Goal: Connect with others: Connect with others

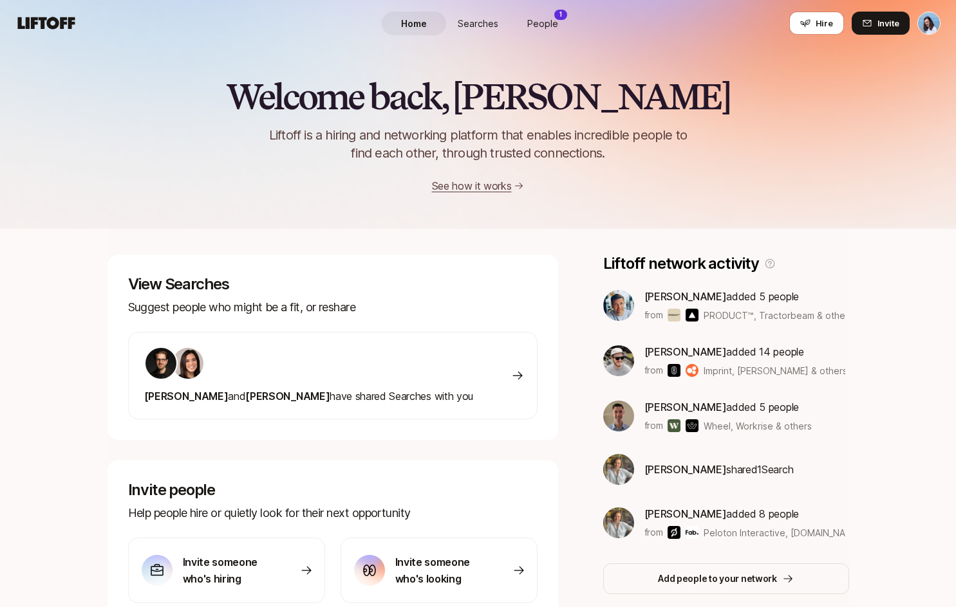
click at [538, 19] on span "People" at bounding box center [542, 24] width 31 height 14
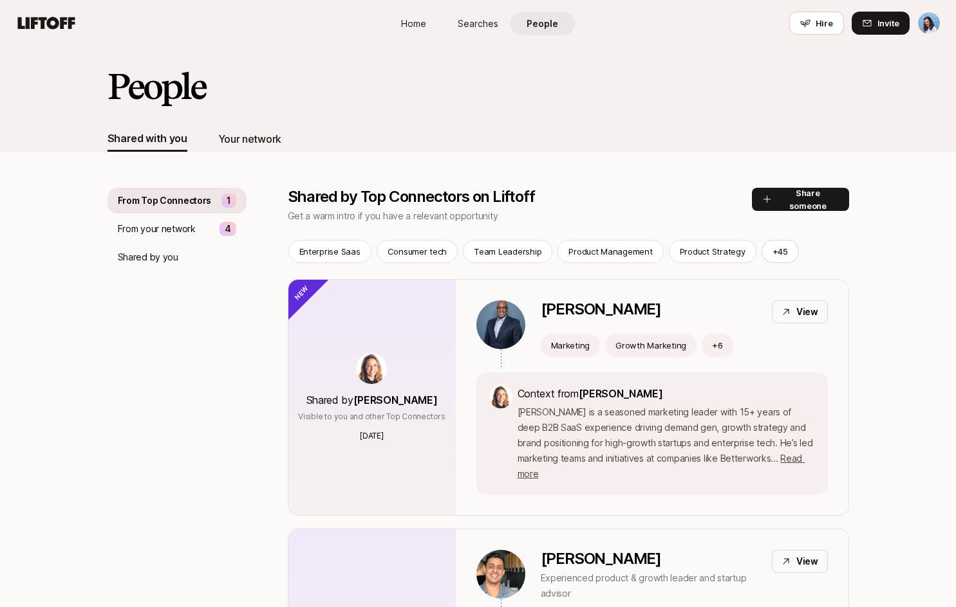
click at [253, 146] on div "Your network" at bounding box center [249, 139] width 63 height 17
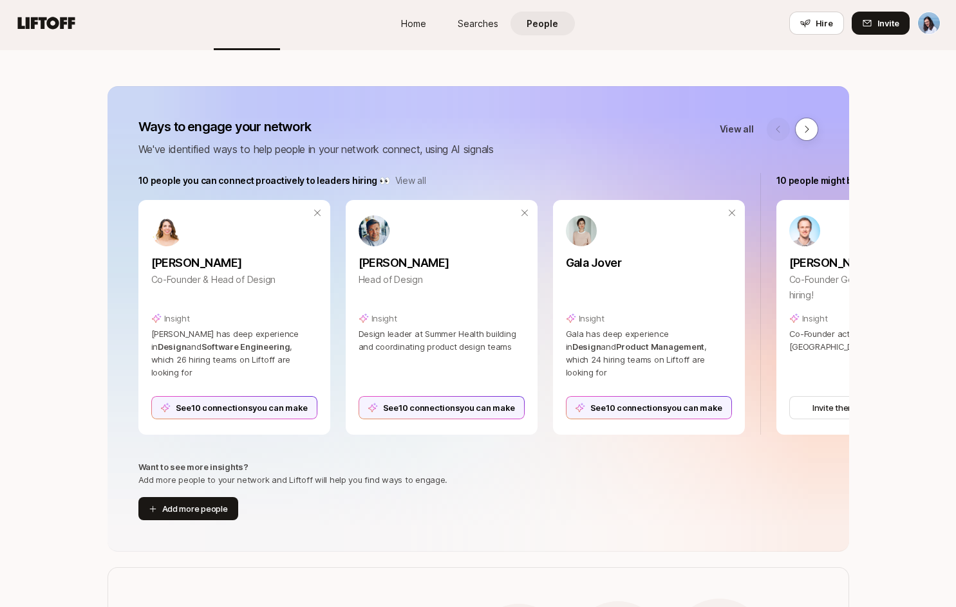
scroll to position [102, 0]
click at [523, 210] on icon at bounding box center [524, 212] width 10 height 10
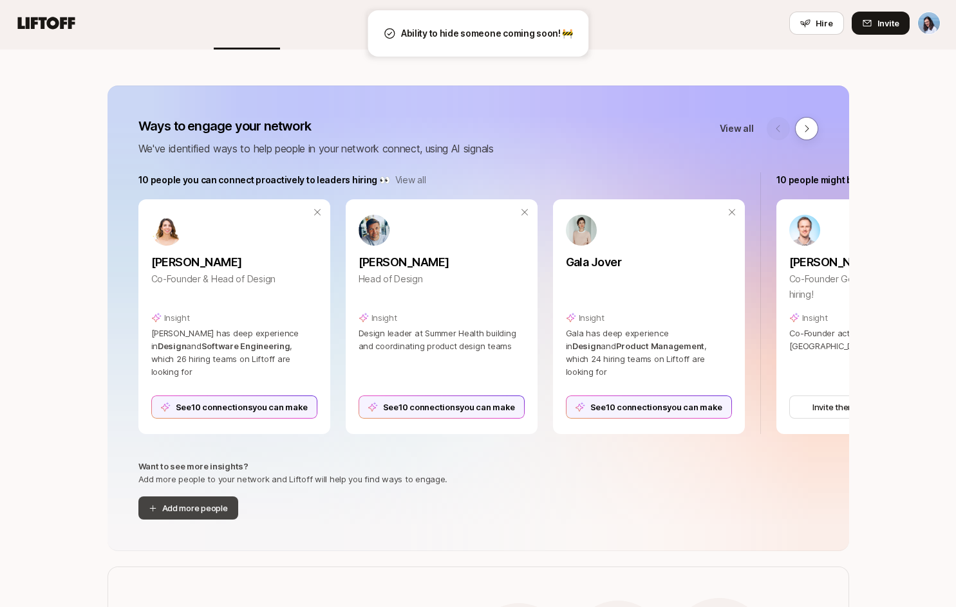
click at [205, 509] on button "Add more people" at bounding box center [188, 508] width 100 height 23
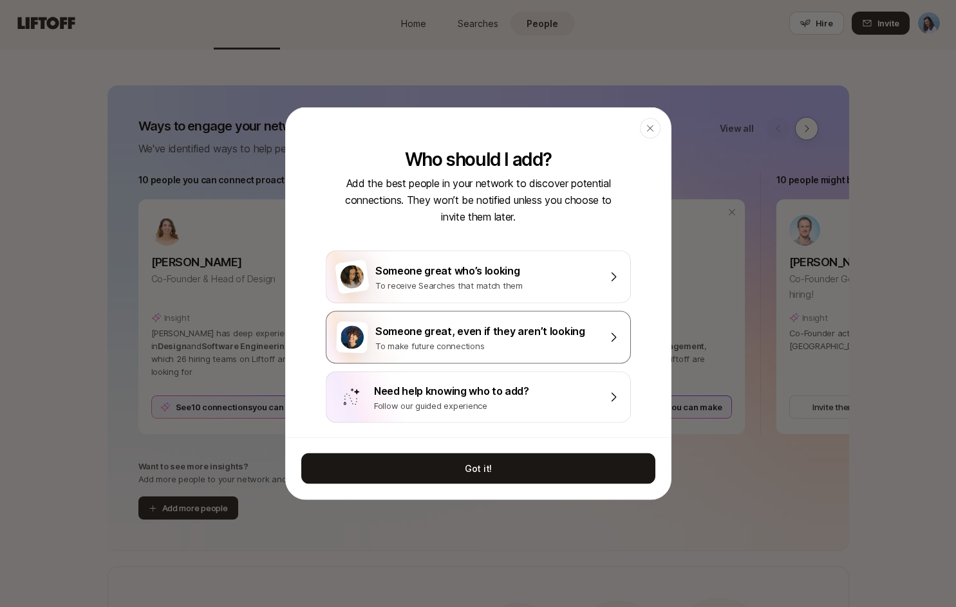
click at [508, 334] on div "Someone great, even if they aren’t looking" at bounding box center [487, 331] width 224 height 17
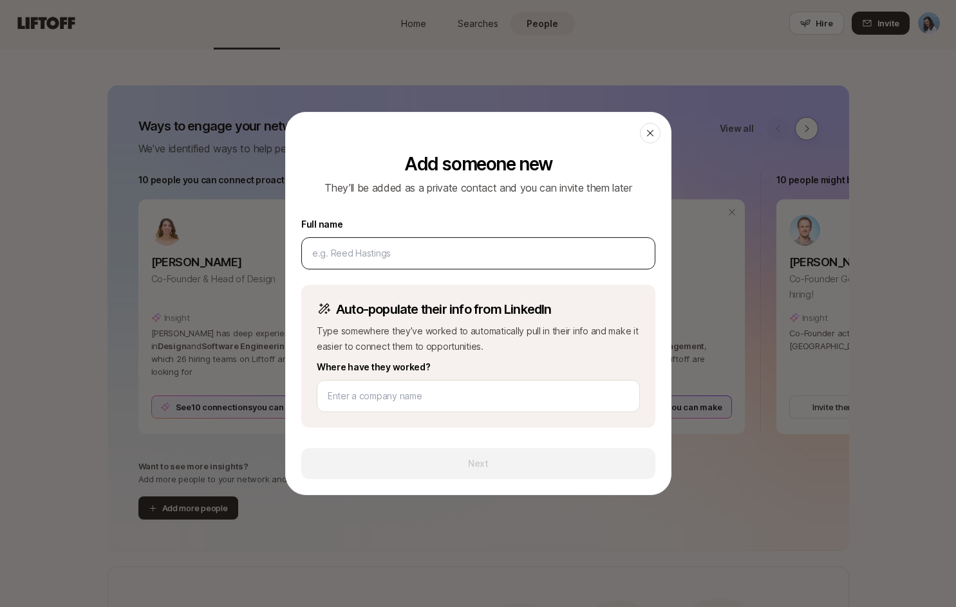
click at [384, 255] on input at bounding box center [478, 253] width 332 height 15
click at [389, 255] on input at bounding box center [478, 253] width 332 height 15
type input "Louis Currie"
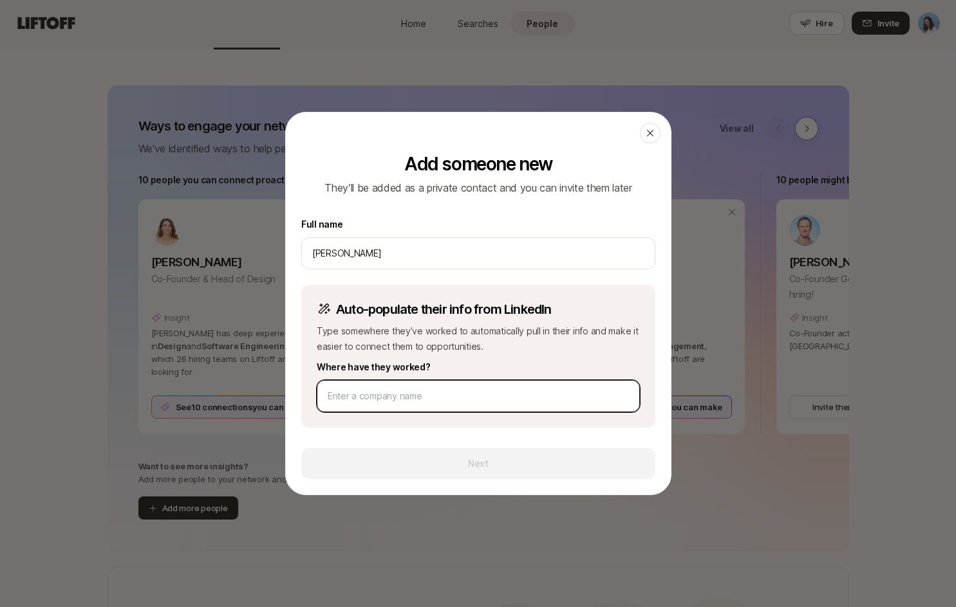
click at [404, 396] on input at bounding box center [478, 396] width 301 height 15
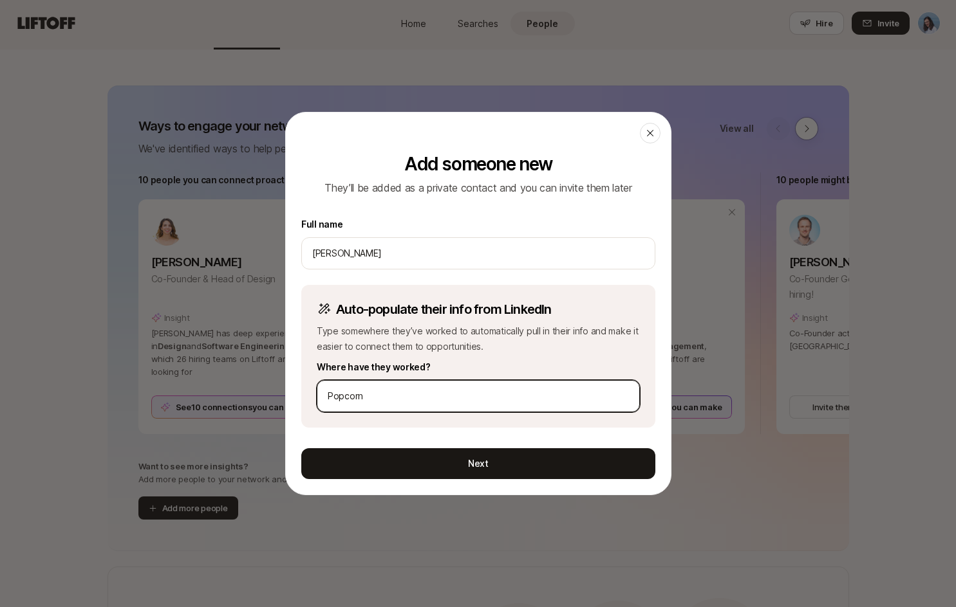
type input "Popcorn"
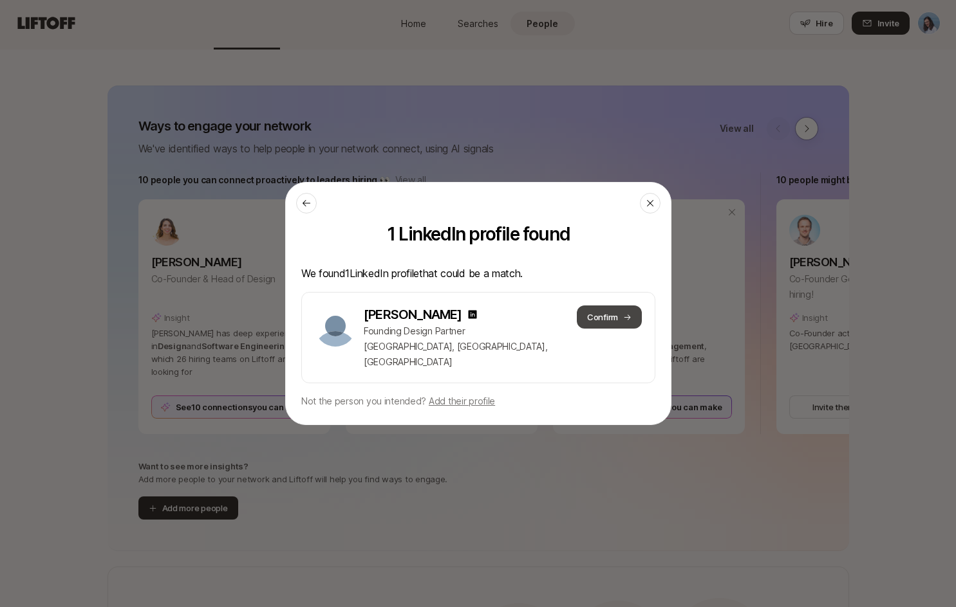
click at [615, 322] on button "Confirm" at bounding box center [608, 317] width 65 height 23
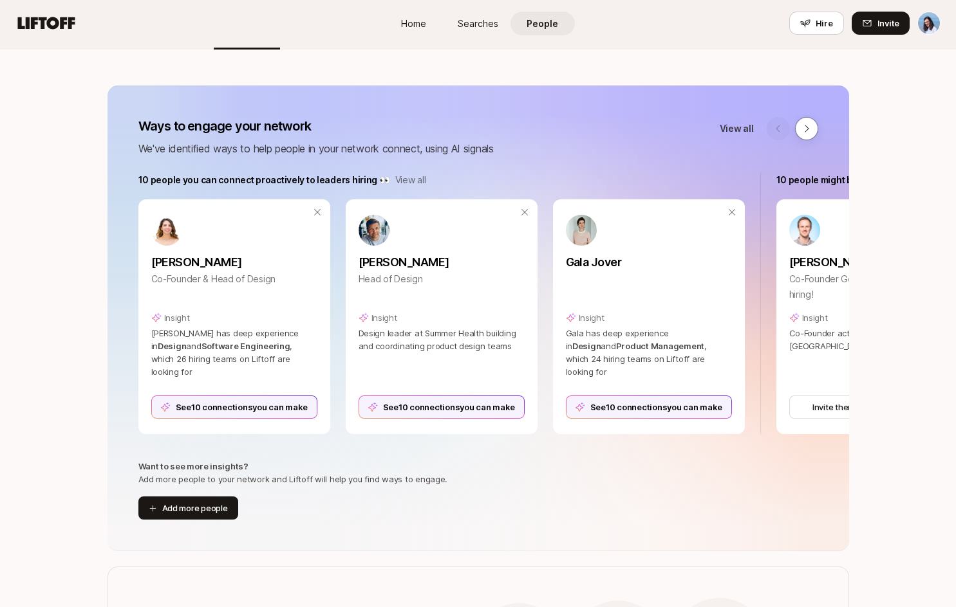
scroll to position [1630, 0]
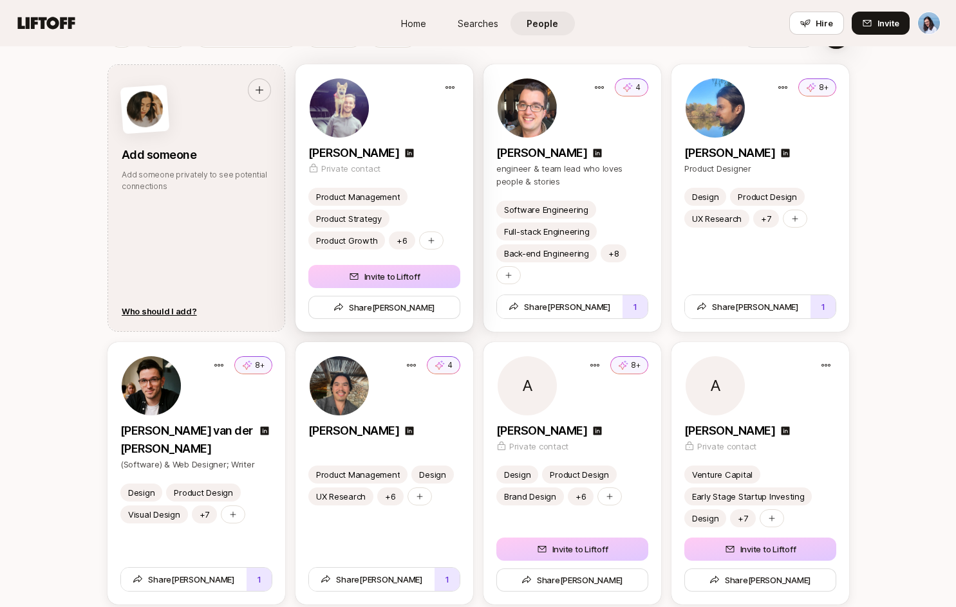
click at [438, 146] on div "Louis Currie" at bounding box center [384, 153] width 152 height 18
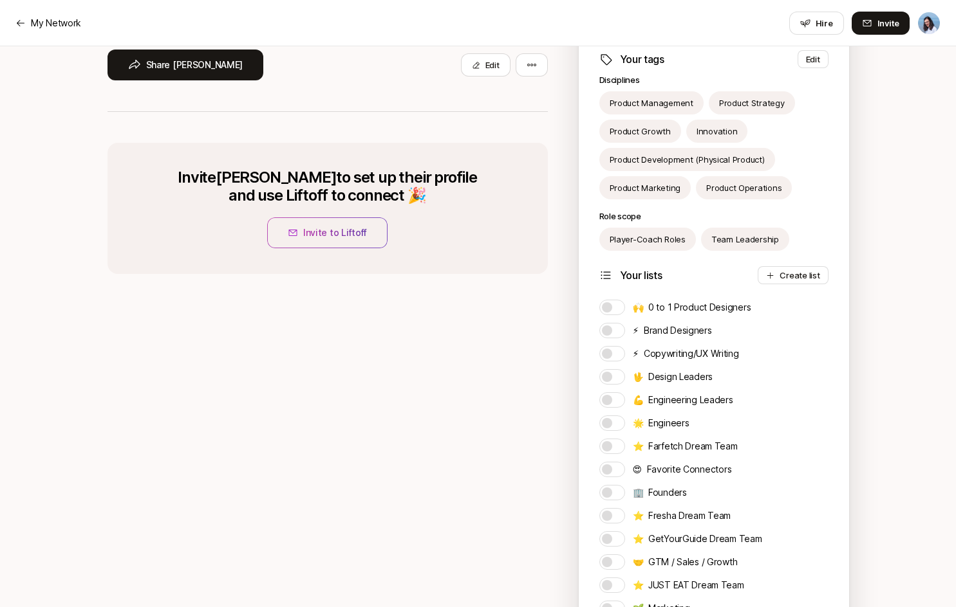
scroll to position [243, 0]
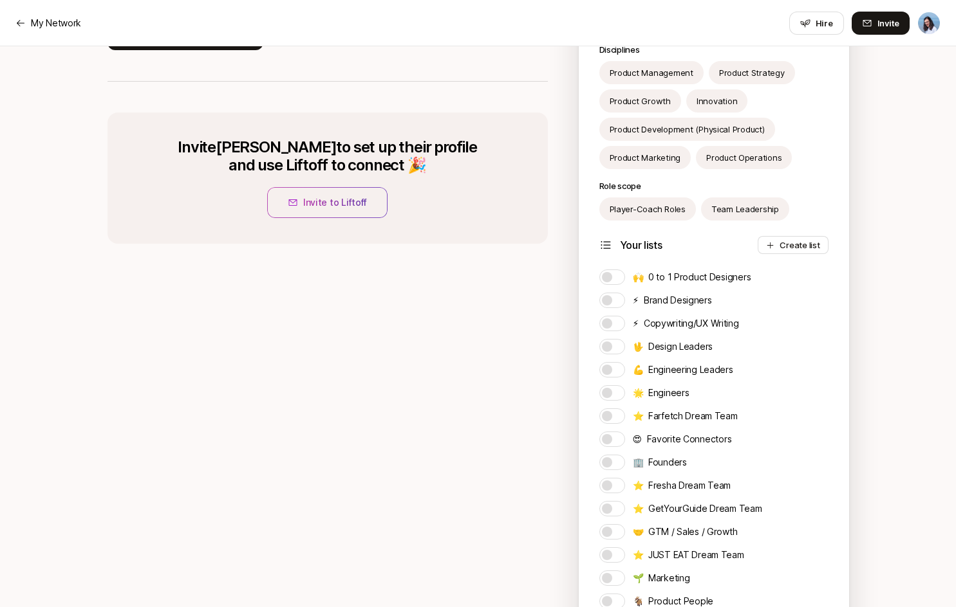
click at [609, 274] on span "button" at bounding box center [607, 277] width 10 height 10
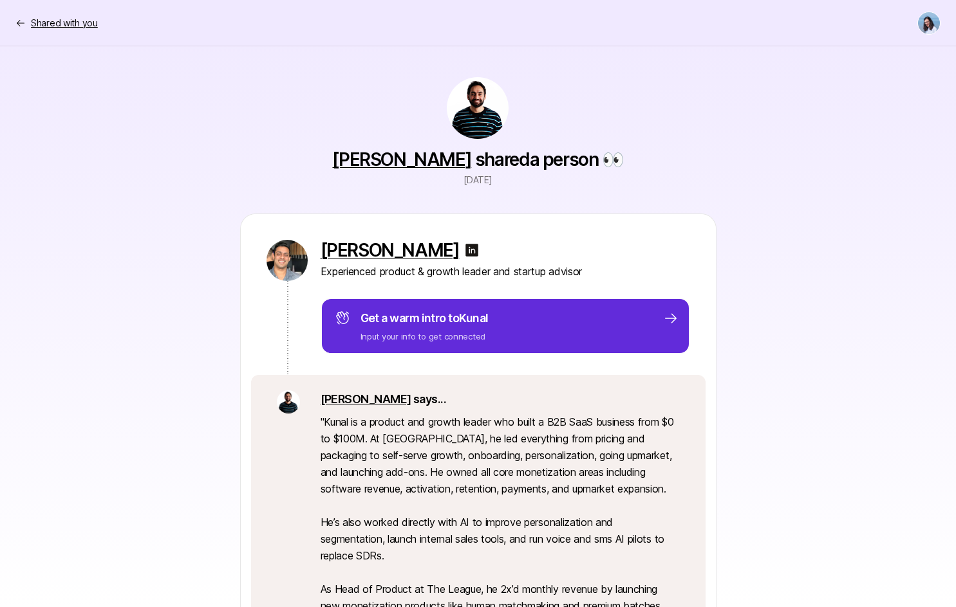
click at [40, 18] on p "Shared with you" at bounding box center [64, 22] width 67 height 15
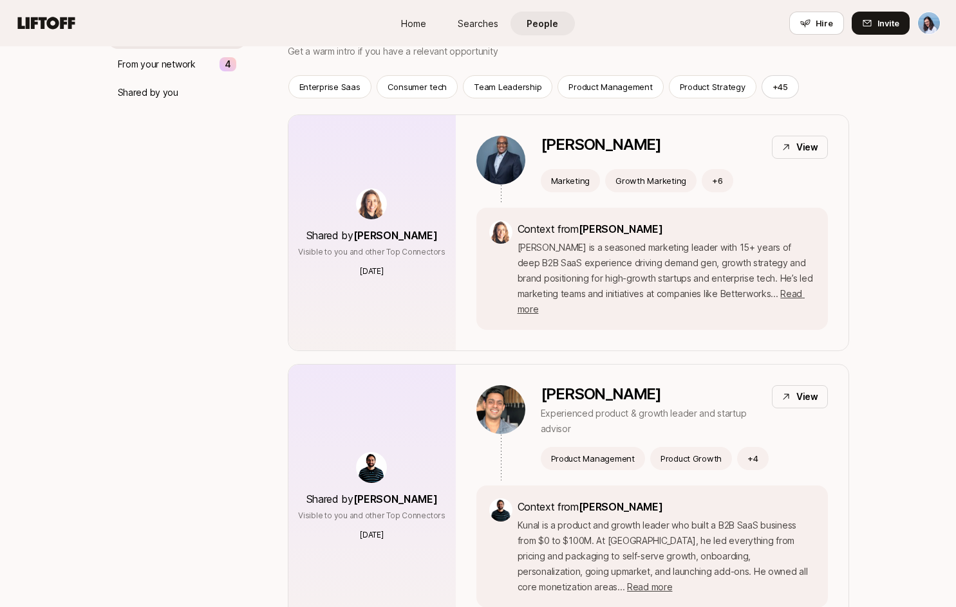
scroll to position [283, 0]
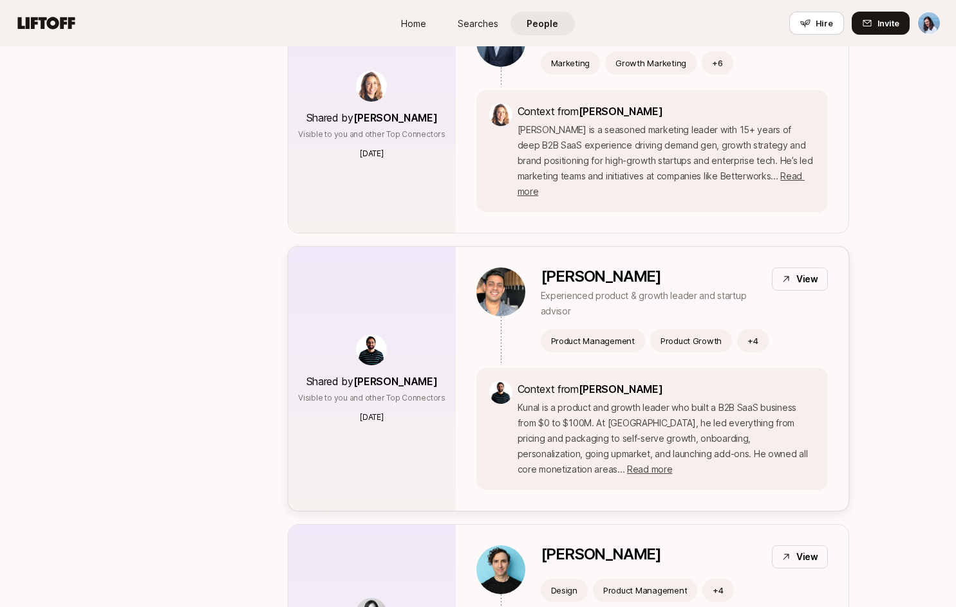
click at [375, 356] on img at bounding box center [371, 350] width 31 height 31
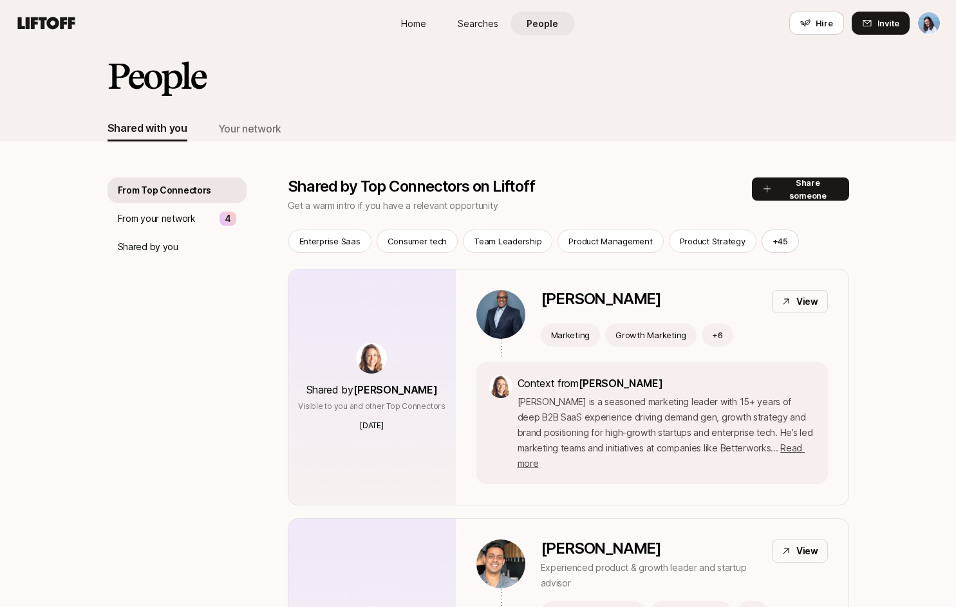
scroll to position [0, 0]
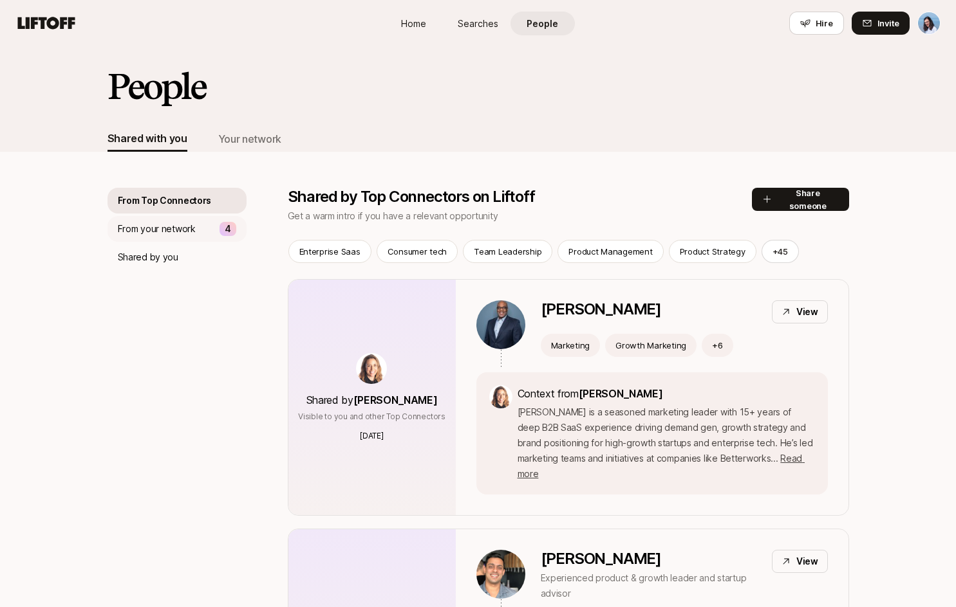
click at [125, 222] on p "From your network" at bounding box center [157, 228] width 78 height 15
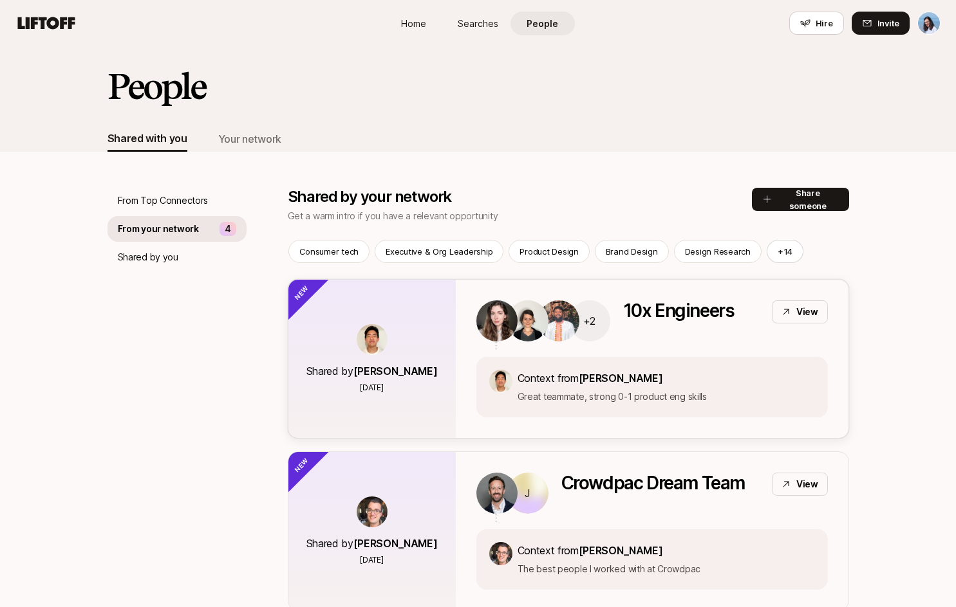
click at [650, 314] on p "10x Engineers" at bounding box center [678, 321] width 111 height 41
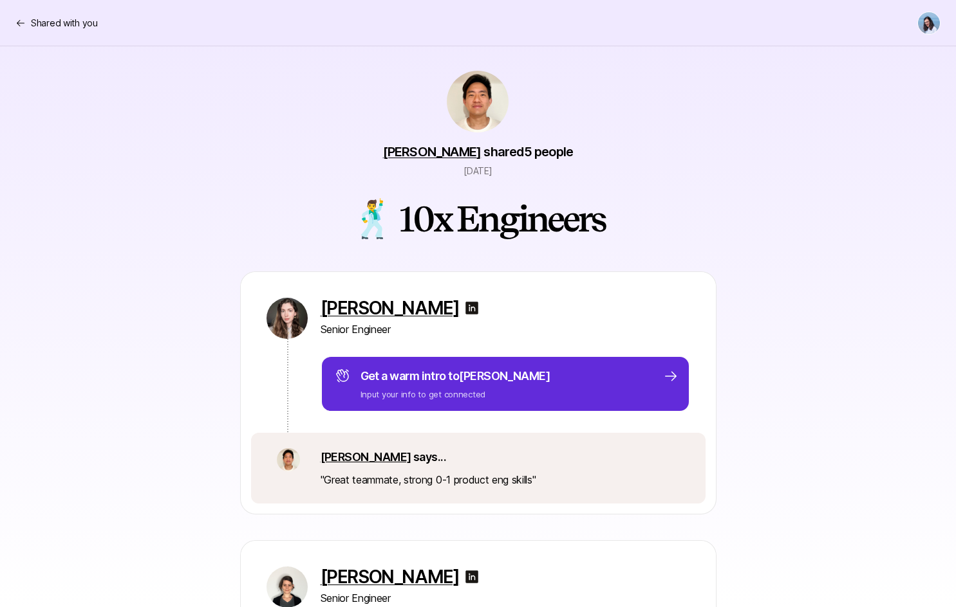
scroll to position [62, 0]
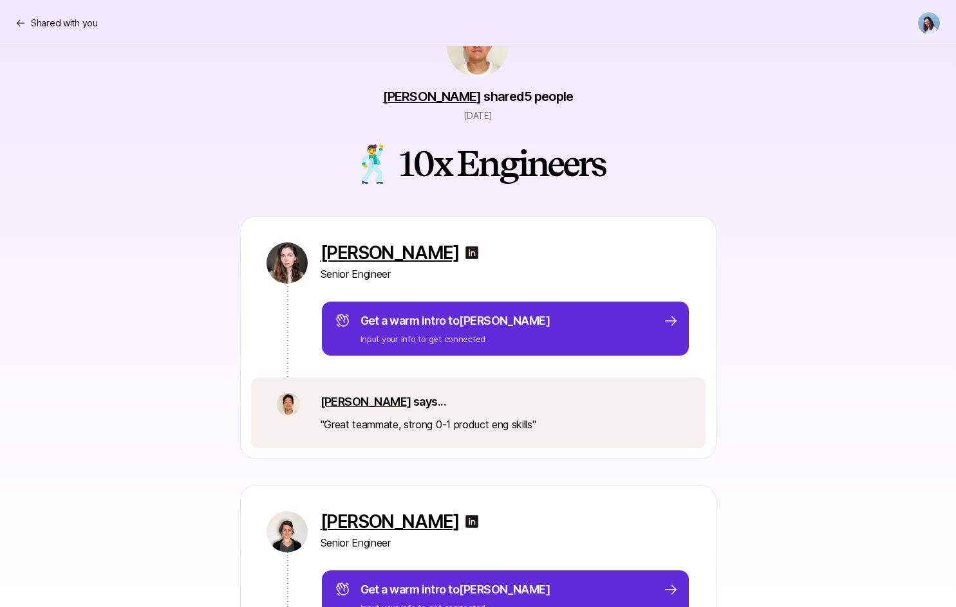
click at [431, 254] on p "[PERSON_NAME]" at bounding box center [389, 253] width 139 height 21
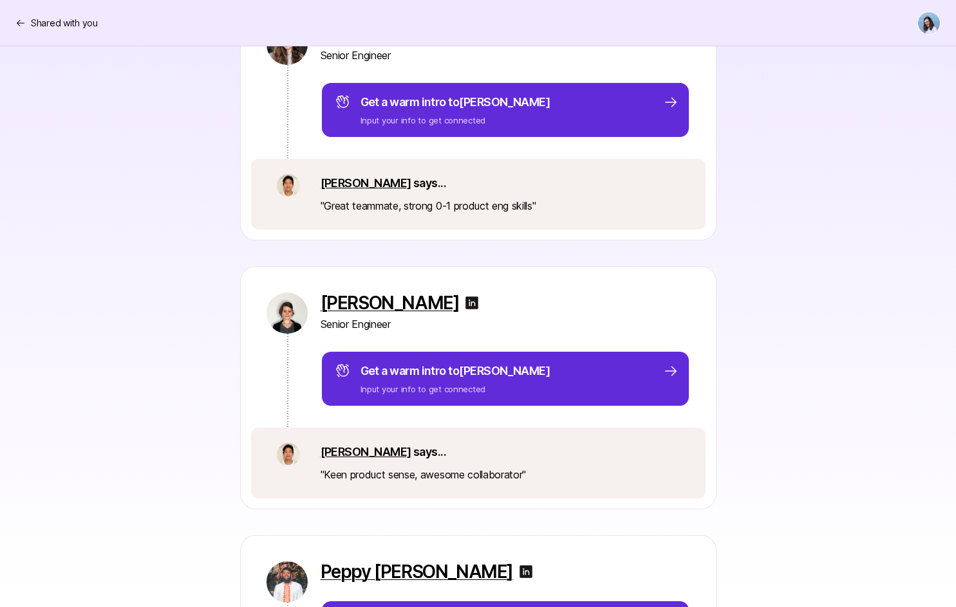
scroll to position [282, 0]
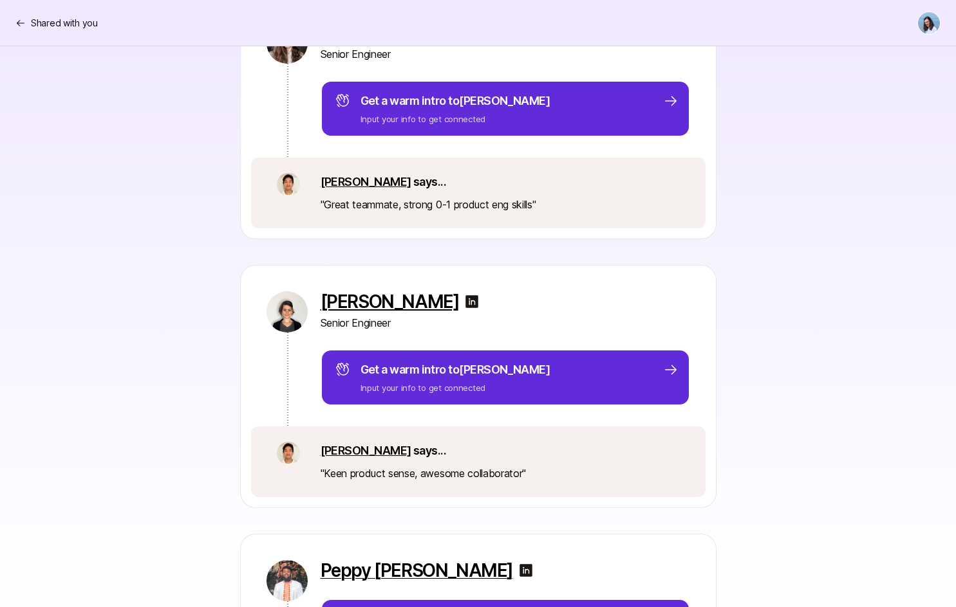
click at [380, 297] on p "[PERSON_NAME]" at bounding box center [389, 302] width 139 height 21
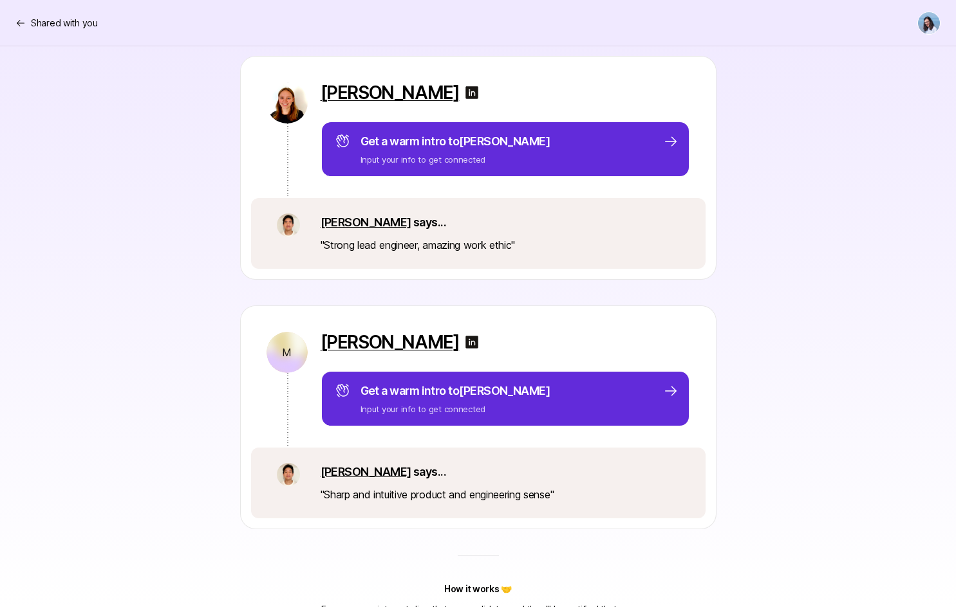
scroll to position [1061, 0]
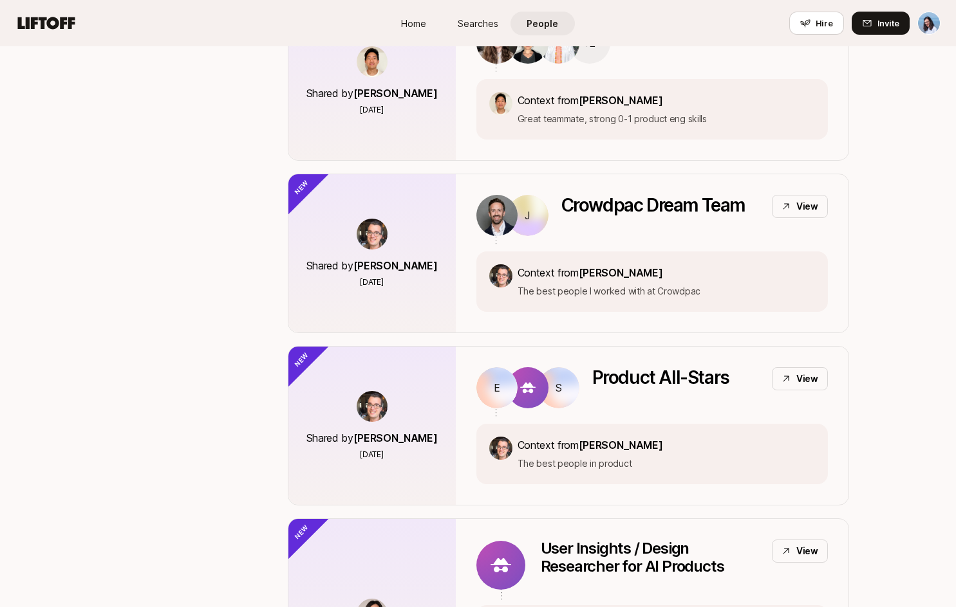
scroll to position [286, 0]
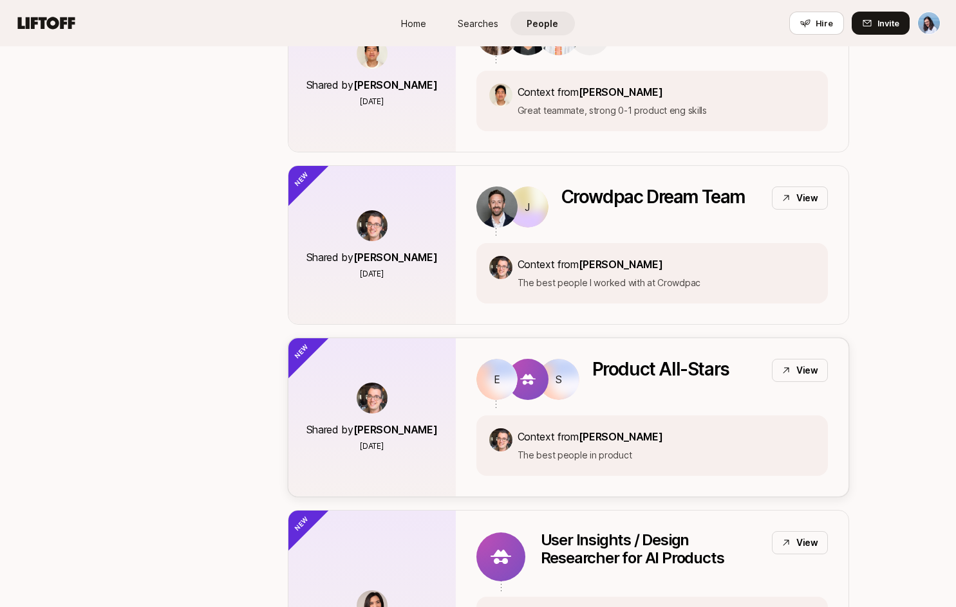
click at [604, 383] on p "Product All-Stars" at bounding box center [660, 379] width 137 height 41
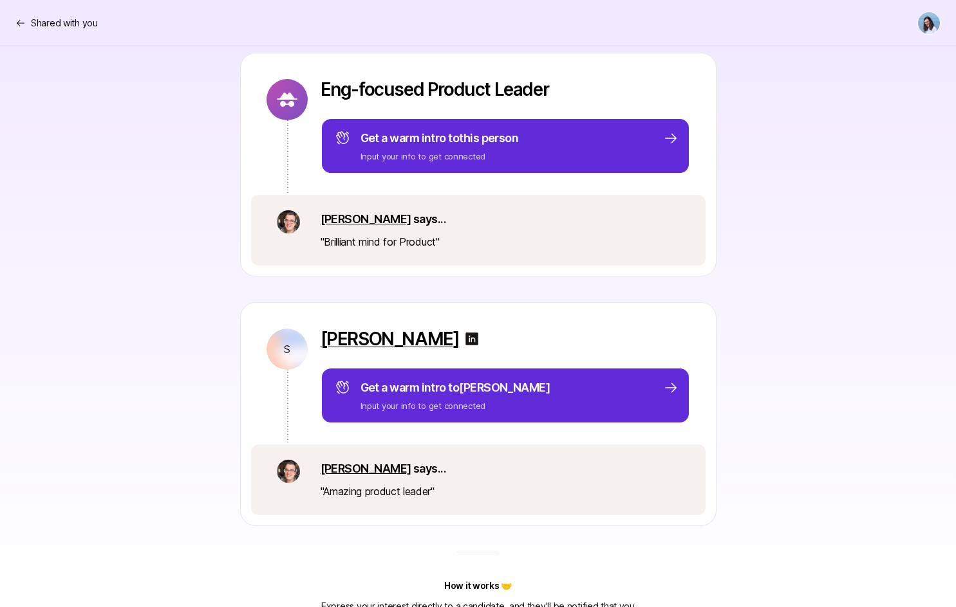
scroll to position [541, 0]
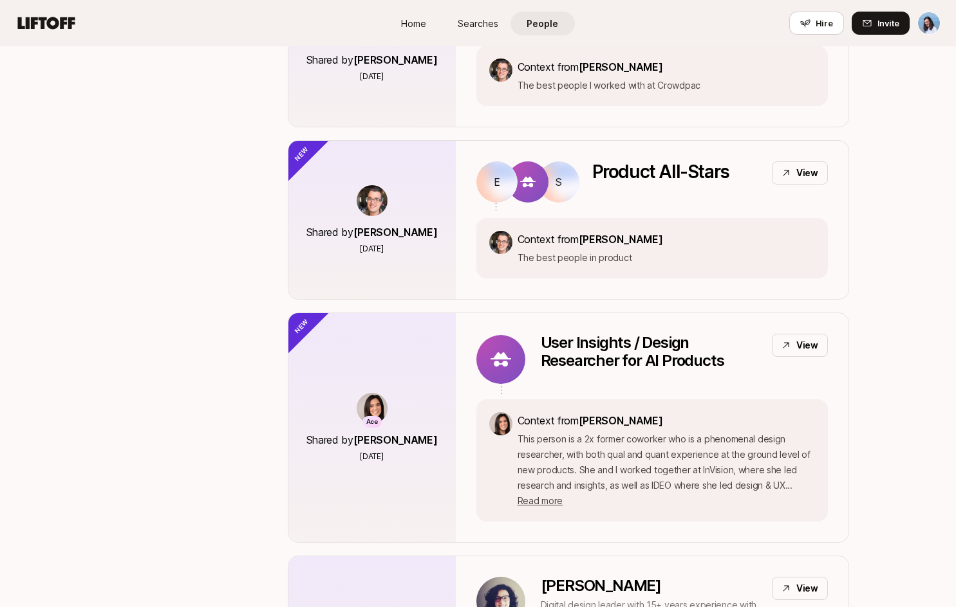
scroll to position [506, 0]
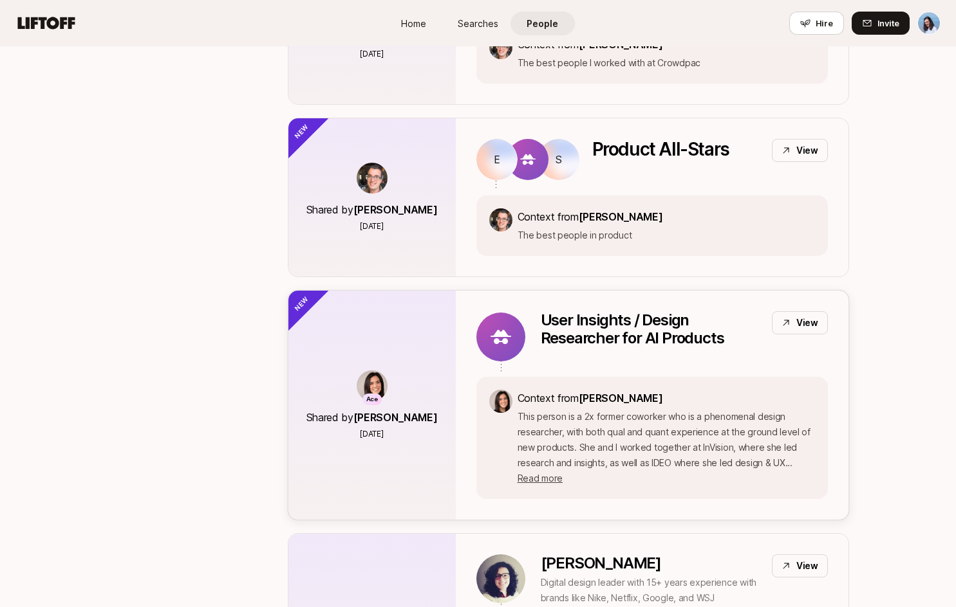
click at [640, 337] on p "User Insights / Design Researcher for AI Products" at bounding box center [651, 329] width 221 height 36
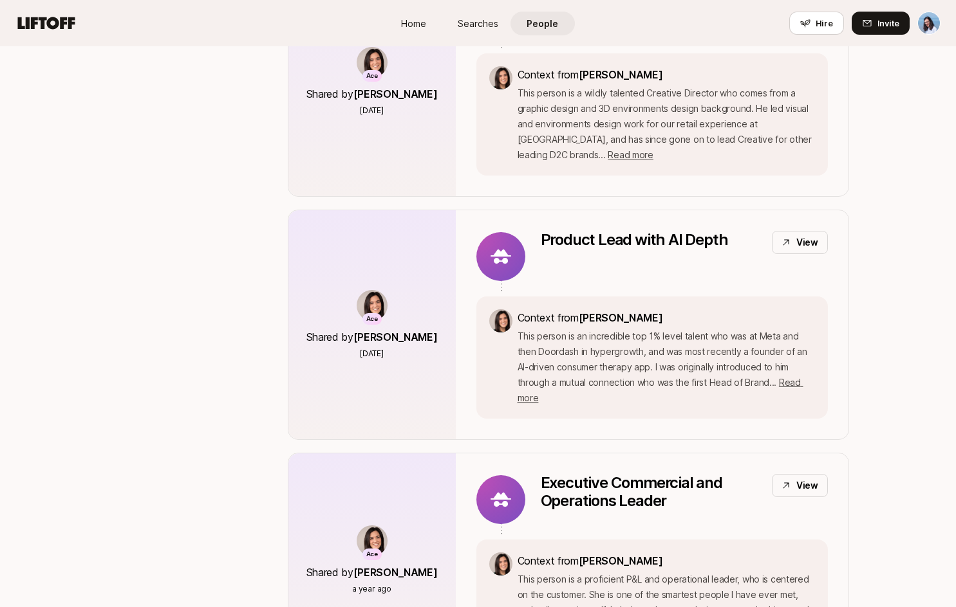
scroll to position [2908, 0]
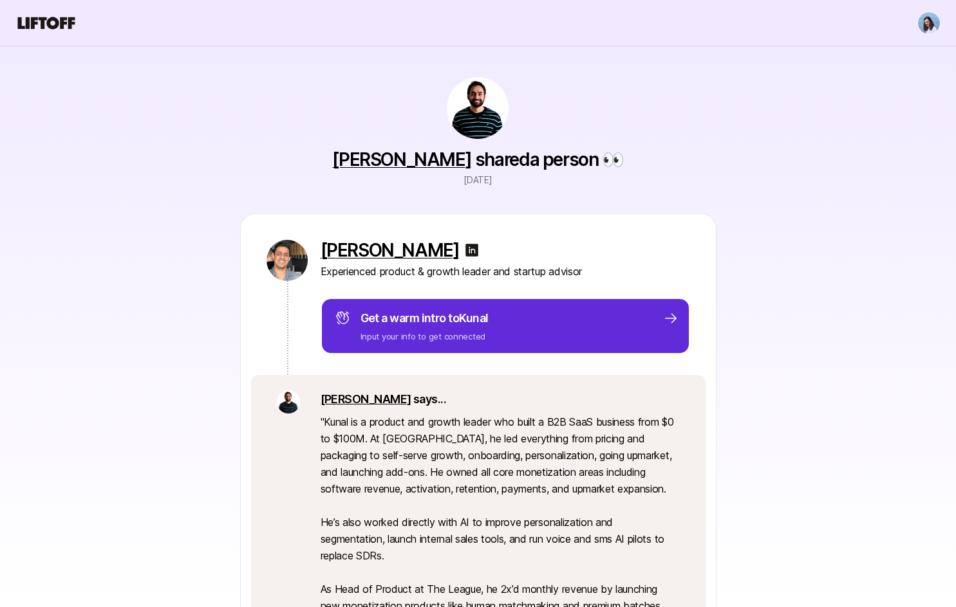
click at [485, 99] on img at bounding box center [478, 108] width 62 height 62
click at [425, 154] on link "[PERSON_NAME]" at bounding box center [401, 160] width 139 height 22
